Goal: Information Seeking & Learning: Learn about a topic

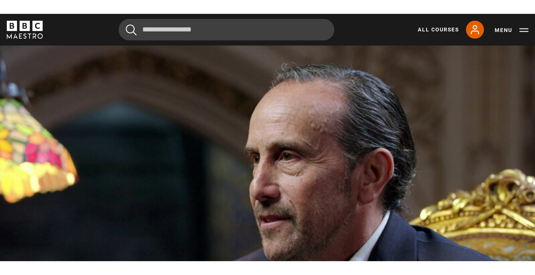
scroll to position [282, 0]
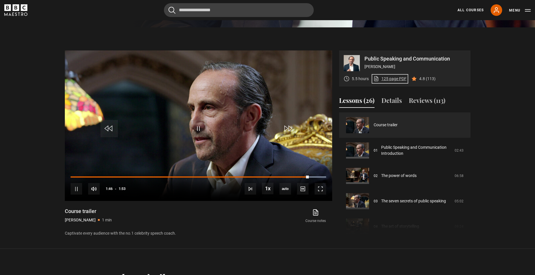
click at [343, 79] on link "125 page PDF (opens in new tab)" at bounding box center [390, 79] width 33 height 6
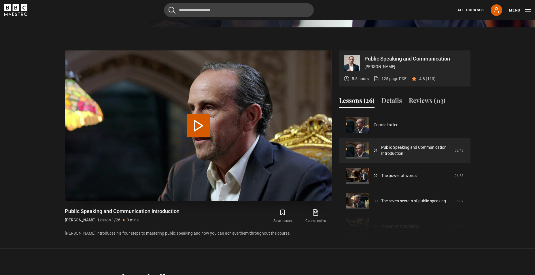
scroll to position [310, 0]
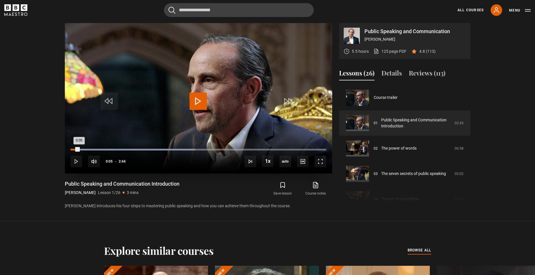
drag, startPoint x: 106, startPoint y: 151, endPoint x: 79, endPoint y: 152, distance: 27.4
click at [79, 152] on div "Loaded : 48.78% 0:05 0:05" at bounding box center [198, 152] width 255 height 1
click at [193, 102] on span "Video Player" at bounding box center [198, 101] width 17 height 17
click at [205, 101] on span "Video Player" at bounding box center [198, 101] width 17 height 17
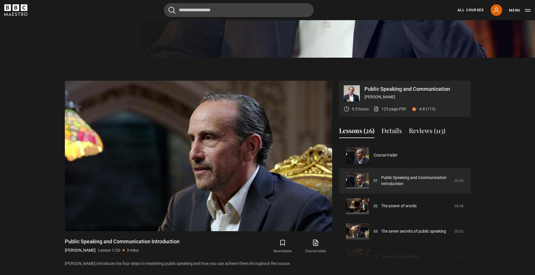
scroll to position [281, 0]
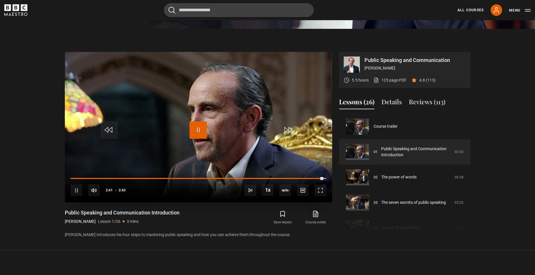
click at [199, 127] on span "Video Player" at bounding box center [198, 129] width 17 height 17
click at [201, 127] on span "Video Player" at bounding box center [198, 129] width 17 height 17
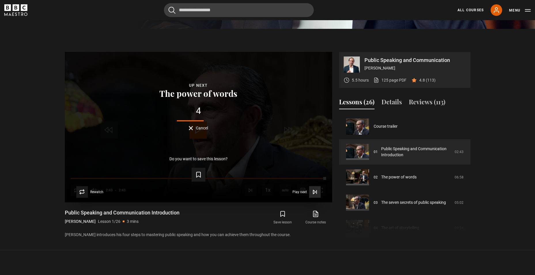
click at [298, 158] on span "Play next" at bounding box center [300, 191] width 14 height 3
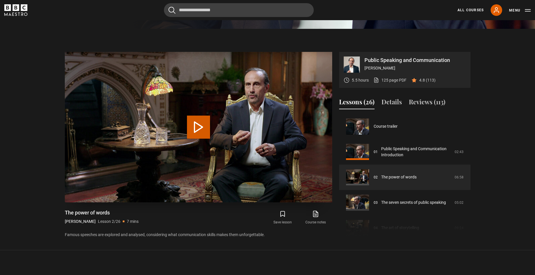
scroll to position [310, 0]
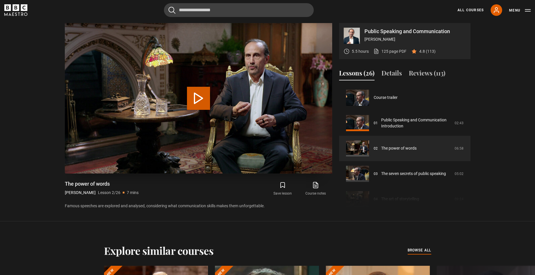
click at [206, 99] on button "Play Lesson The power of words" at bounding box center [198, 98] width 23 height 23
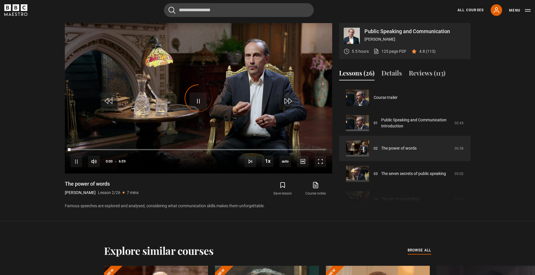
scroll to position [25, 0]
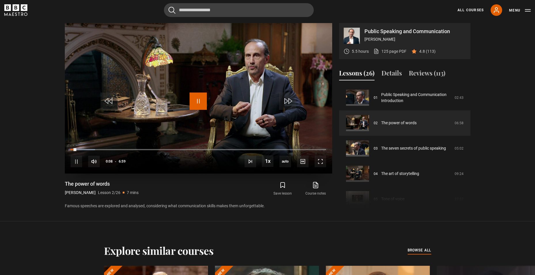
click at [190, 103] on span "Video Player" at bounding box center [198, 101] width 17 height 17
drag, startPoint x: 76, startPoint y: 149, endPoint x: 71, endPoint y: 150, distance: 4.5
click at [71, 150] on div "0:08" at bounding box center [73, 150] width 5 height 2
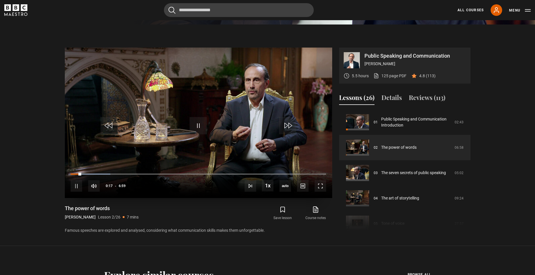
scroll to position [281, 0]
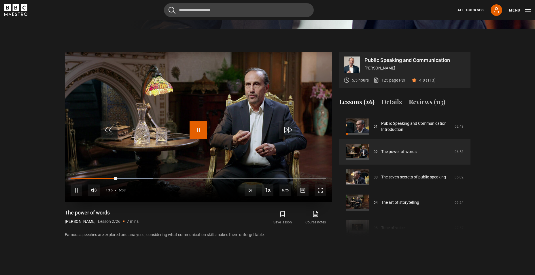
click at [202, 130] on span "Video Player" at bounding box center [198, 129] width 17 height 17
click at [312, 217] on icon at bounding box center [315, 213] width 7 height 7
click at [196, 124] on span "Video Player" at bounding box center [198, 129] width 17 height 17
click at [190, 128] on span "Video Player" at bounding box center [198, 129] width 17 height 17
click at [194, 127] on span "Video Player" at bounding box center [198, 129] width 17 height 17
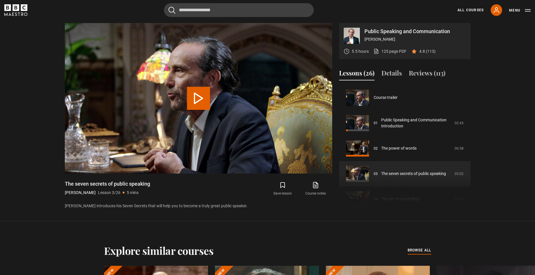
scroll to position [51, 0]
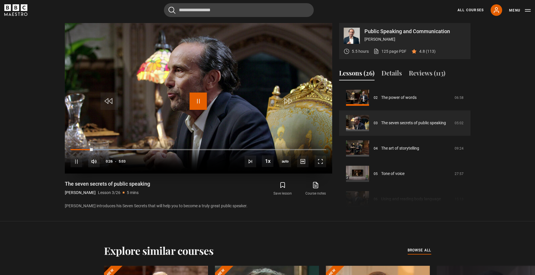
click at [199, 101] on span "Video Player" at bounding box center [198, 101] width 17 height 17
click at [195, 100] on span "Video Player" at bounding box center [198, 101] width 17 height 17
click at [198, 101] on span "Video Player" at bounding box center [198, 101] width 17 height 17
click at [204, 100] on span "Video Player" at bounding box center [198, 101] width 17 height 17
click at [203, 98] on span "Video Player" at bounding box center [198, 101] width 17 height 17
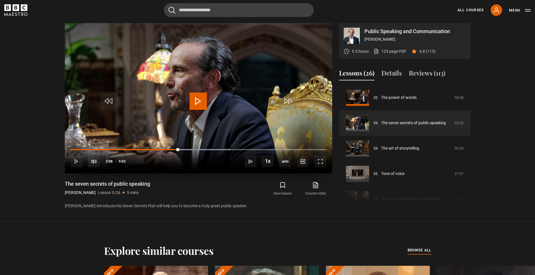
scroll to position [281, 0]
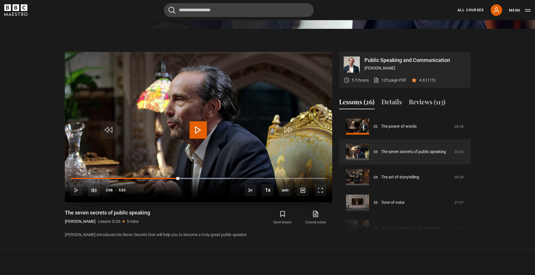
click at [194, 122] on span "Video Player" at bounding box center [198, 129] width 17 height 17
click at [250, 178] on div "Loaded : 95.71% 3:32 3:33" at bounding box center [198, 179] width 255 height 2
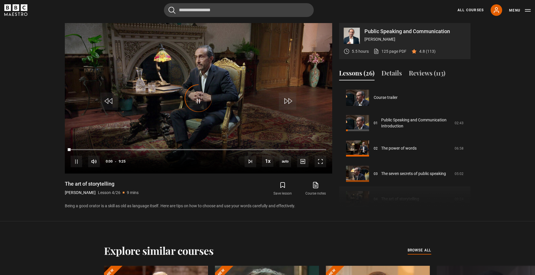
scroll to position [76, 0]
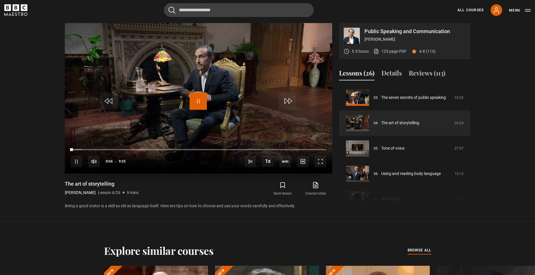
click at [195, 99] on span "Video Player" at bounding box center [198, 101] width 17 height 17
